Goal: Task Accomplishment & Management: Use online tool/utility

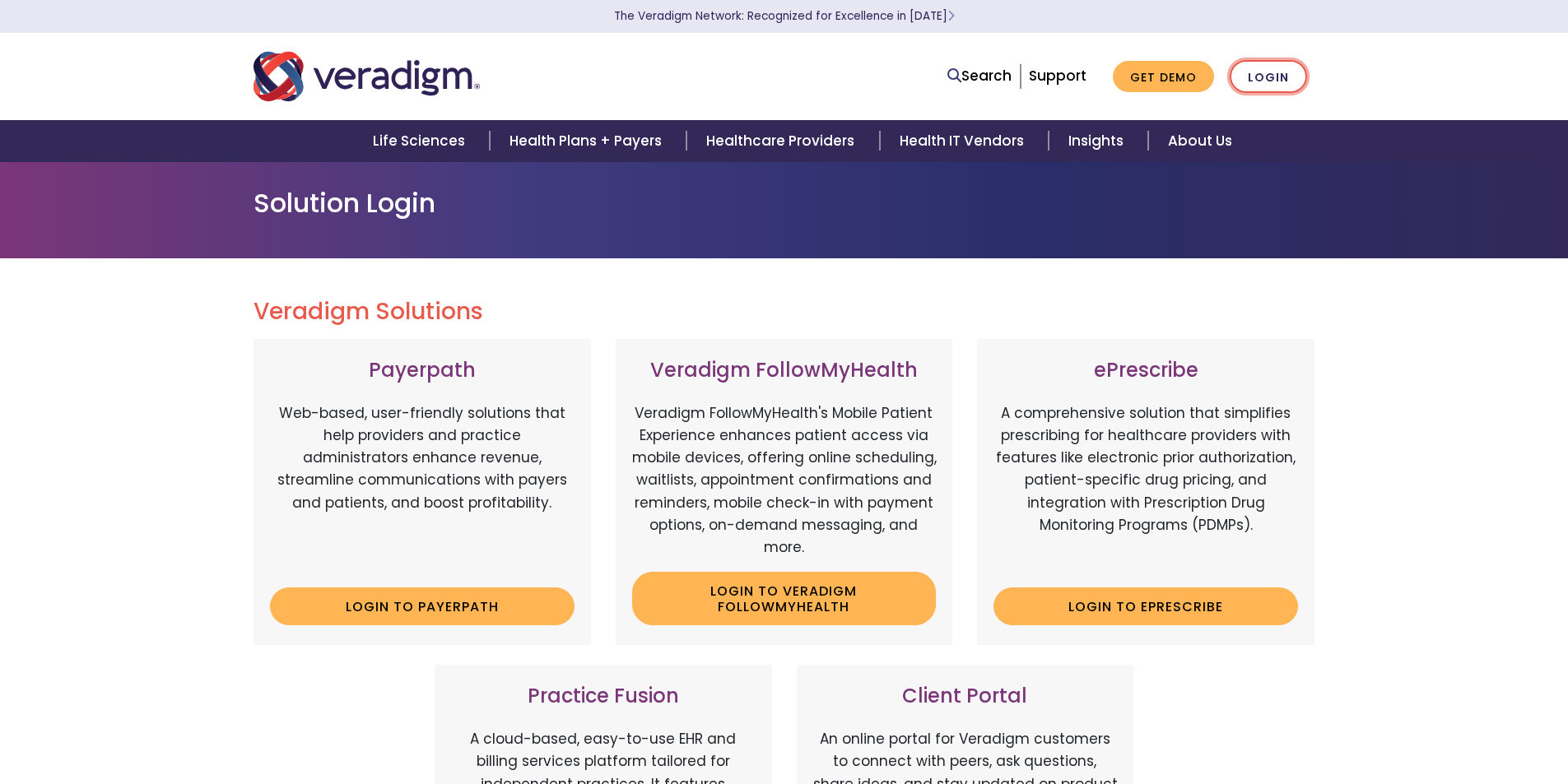
click at [1290, 75] on link "Login" at bounding box center [1269, 77] width 77 height 34
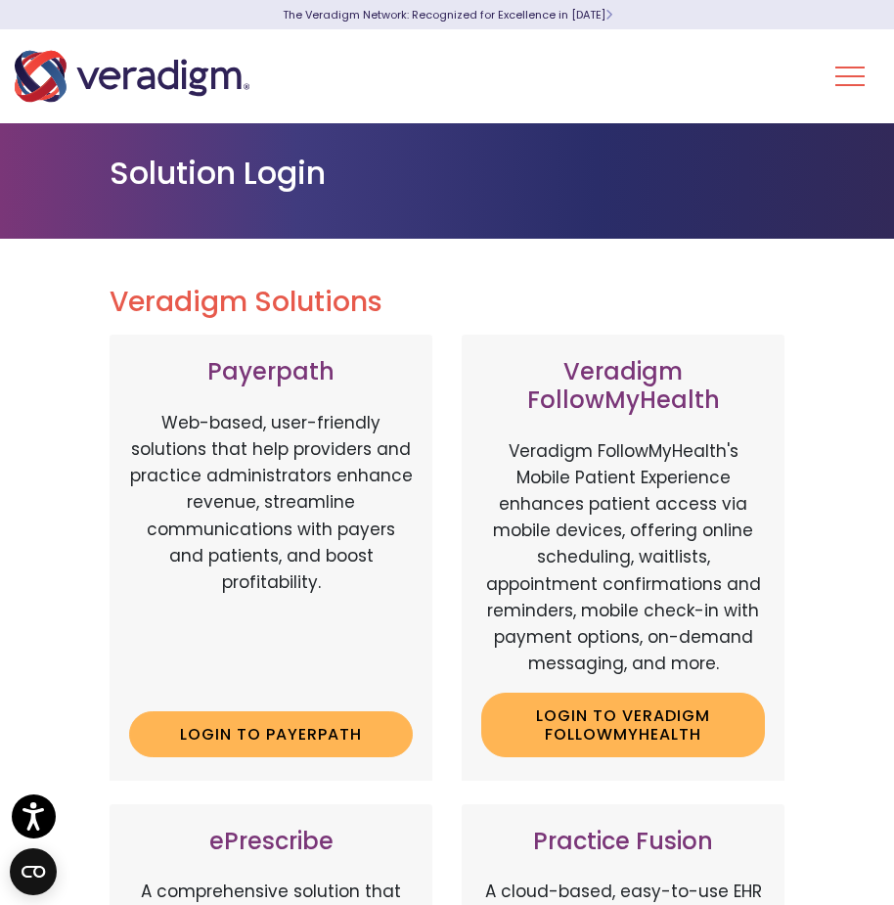
click at [859, 78] on button "Toggle Navigation Menu" at bounding box center [849, 76] width 29 height 51
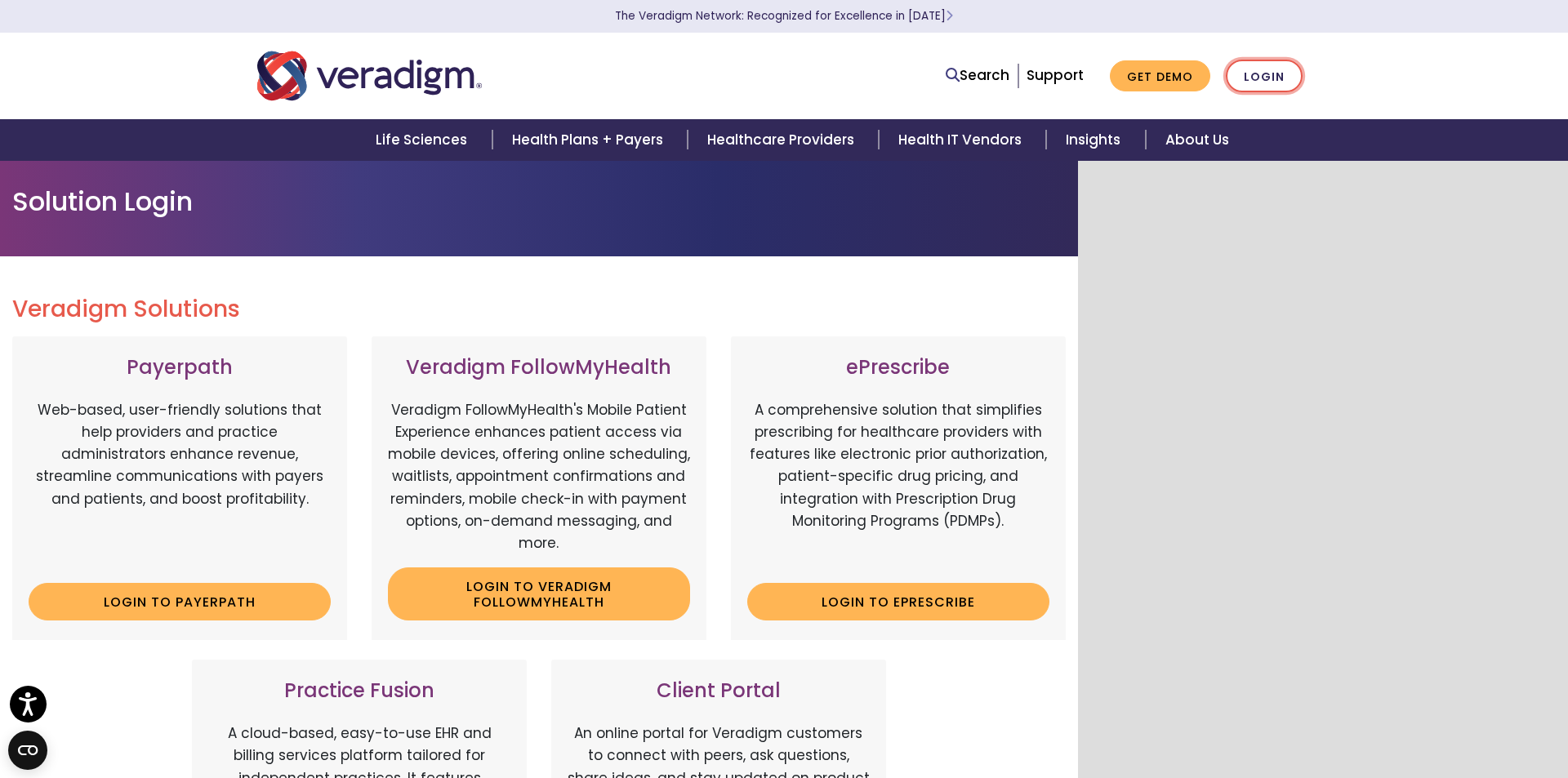
click at [1238, 73] on link "Login" at bounding box center [1264, 76] width 77 height 33
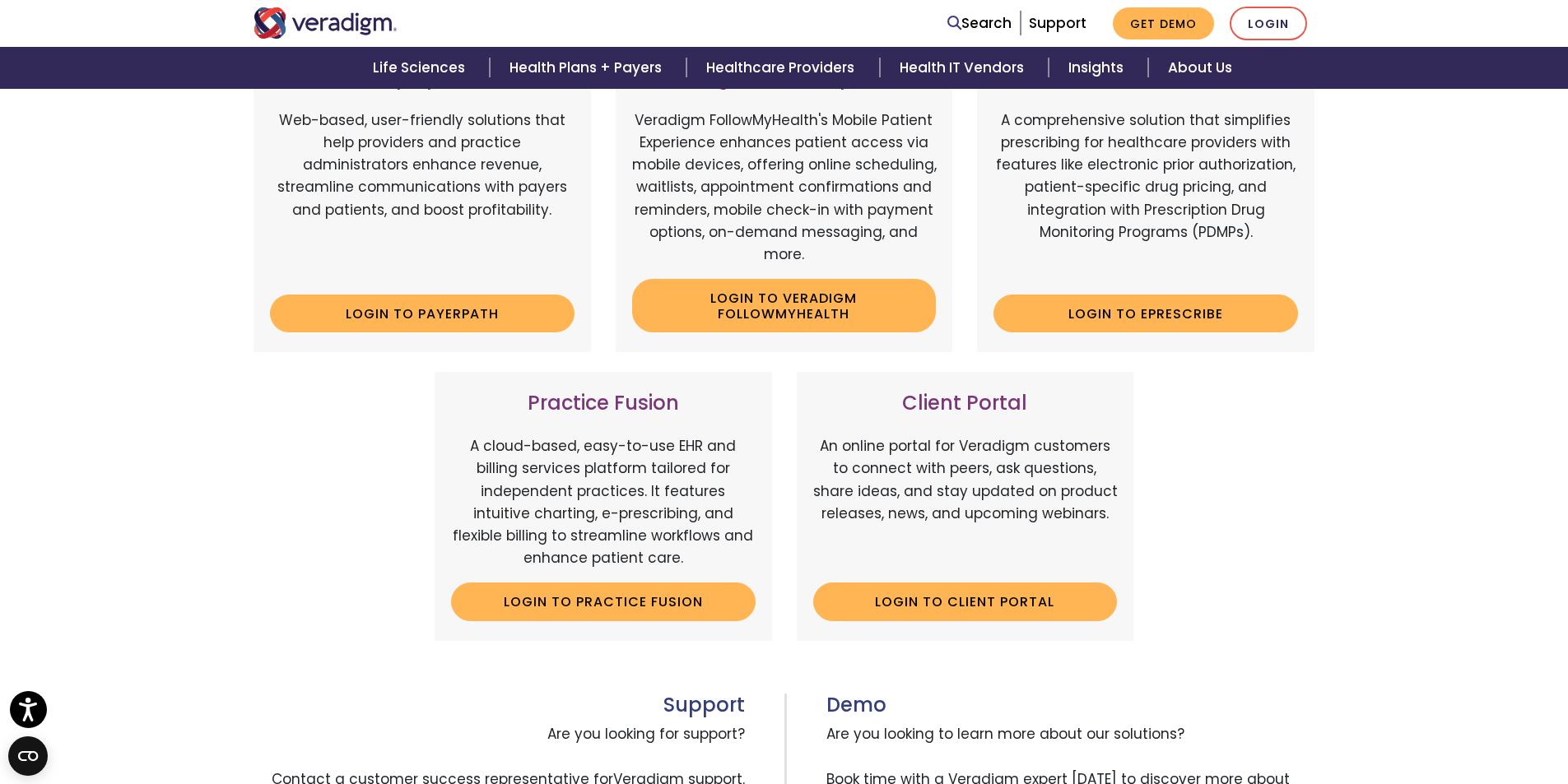
scroll to position [329, 0]
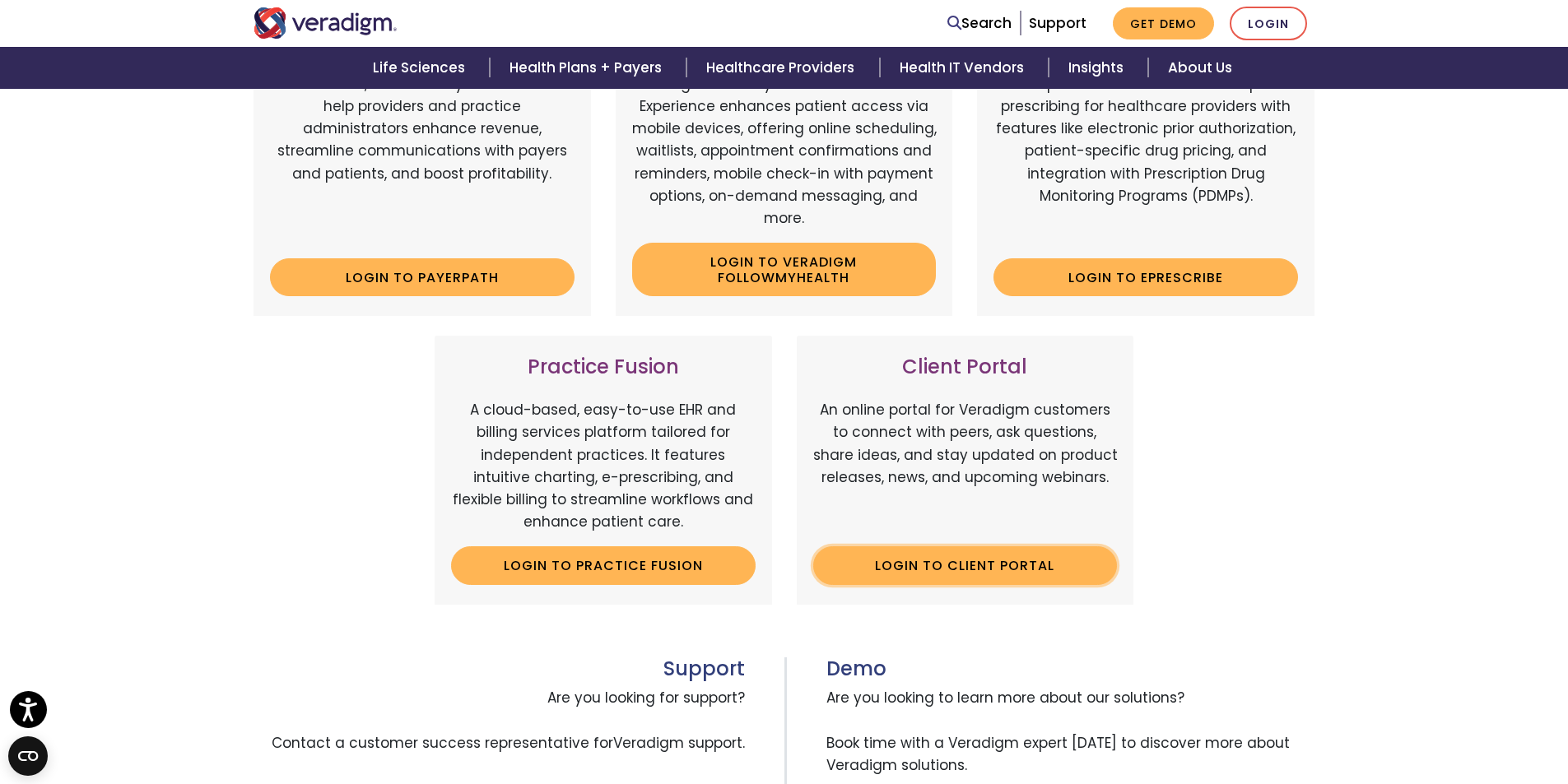
click at [1008, 576] on link "Login to Client Portal" at bounding box center [966, 565] width 305 height 38
